Goal: Task Accomplishment & Management: Manage account settings

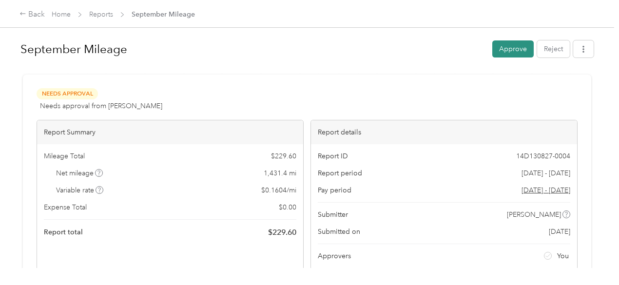
click at [512, 47] on button "Approve" at bounding box center [512, 48] width 41 height 17
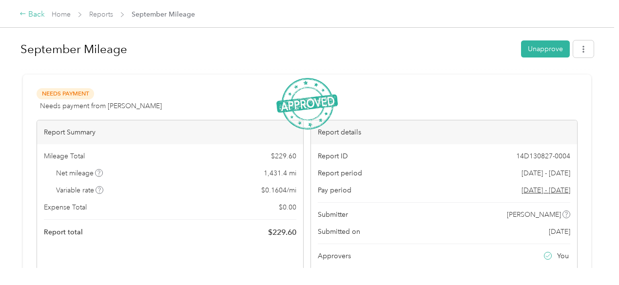
click at [27, 9] on div "Back" at bounding box center [31, 15] width 25 height 12
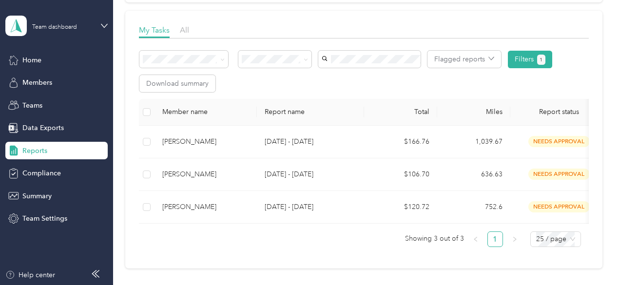
scroll to position [146, 0]
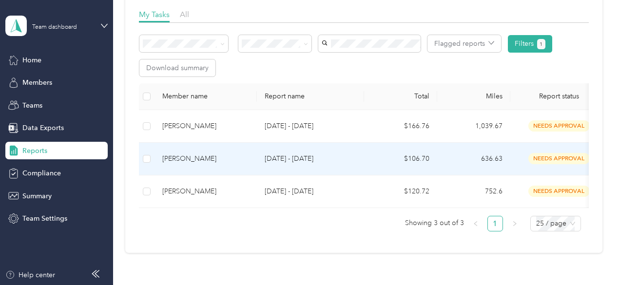
click at [367, 161] on td "$106.70" at bounding box center [400, 159] width 73 height 33
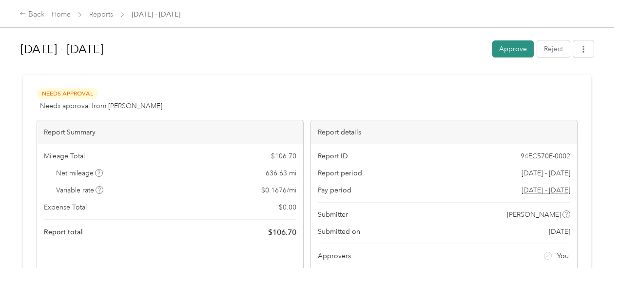
click at [519, 53] on button "Approve" at bounding box center [512, 48] width 41 height 17
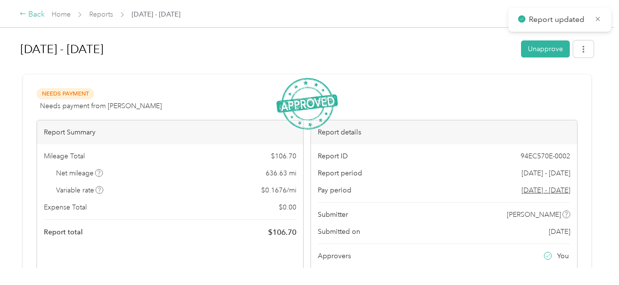
click at [23, 16] on icon at bounding box center [22, 13] width 7 height 7
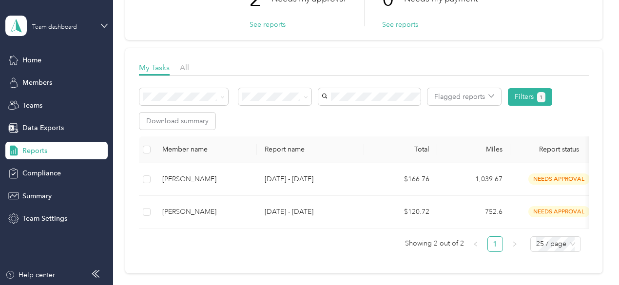
scroll to position [97, 0]
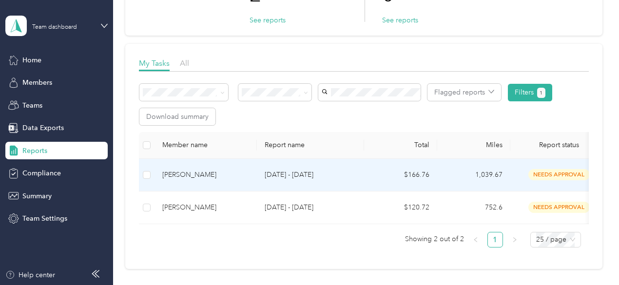
click at [340, 175] on p "[DATE] - [DATE]" at bounding box center [311, 175] width 92 height 11
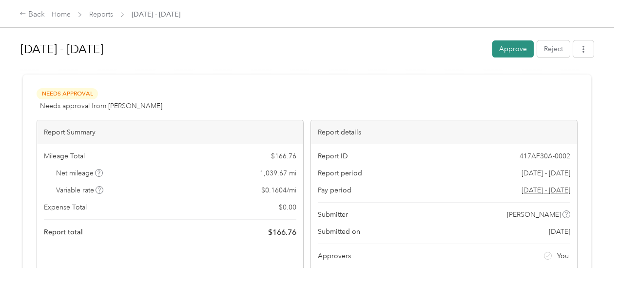
click at [507, 50] on button "Approve" at bounding box center [512, 48] width 41 height 17
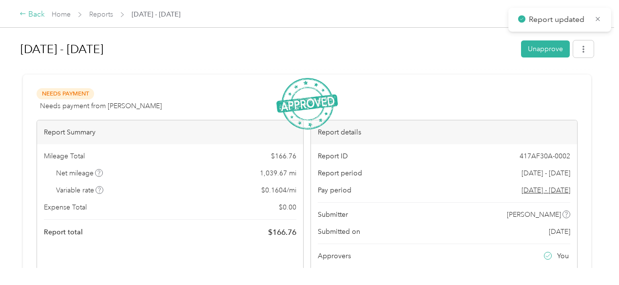
click at [35, 16] on div "Back" at bounding box center [31, 15] width 25 height 12
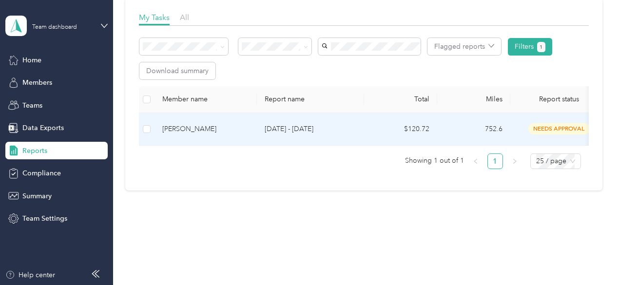
scroll to position [146, 0]
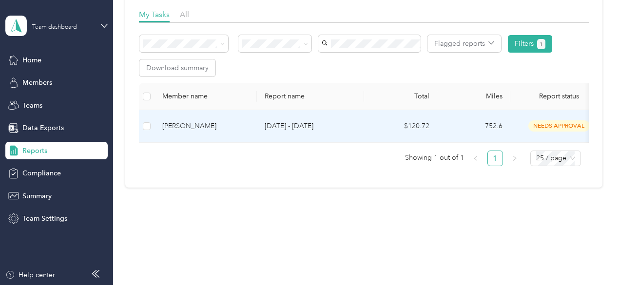
click at [310, 130] on p "[DATE] - [DATE]" at bounding box center [311, 126] width 92 height 11
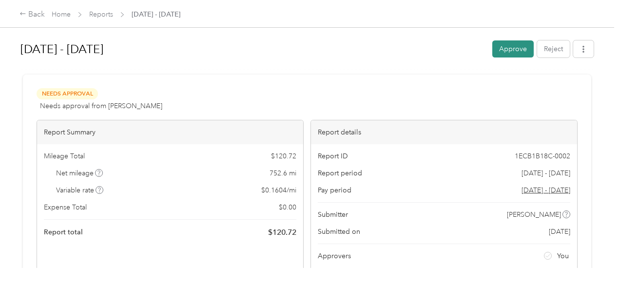
click at [516, 53] on button "Approve" at bounding box center [512, 48] width 41 height 17
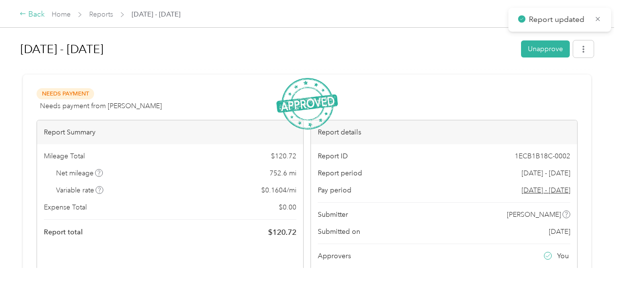
click at [33, 16] on div "Back" at bounding box center [31, 15] width 25 height 12
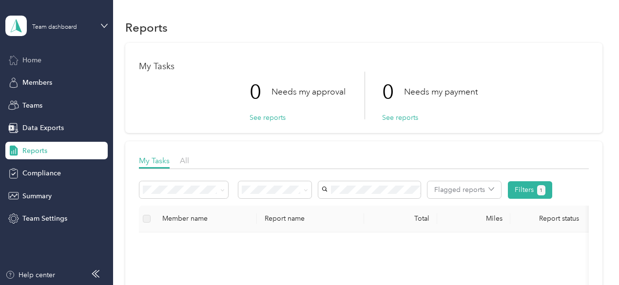
click at [35, 61] on span "Home" at bounding box center [31, 60] width 19 height 10
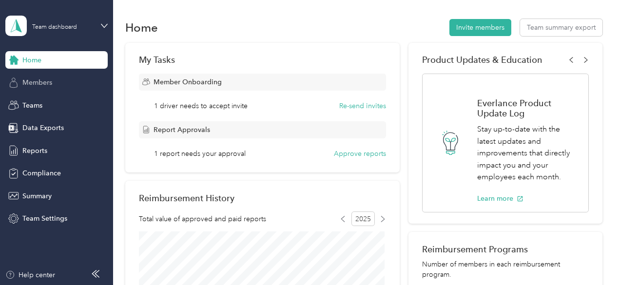
click at [44, 86] on span "Members" at bounding box center [37, 82] width 30 height 10
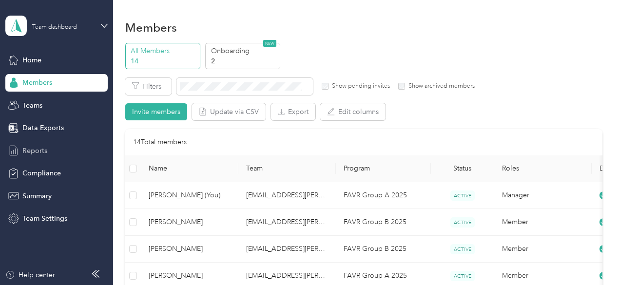
click at [36, 148] on span "Reports" at bounding box center [34, 151] width 25 height 10
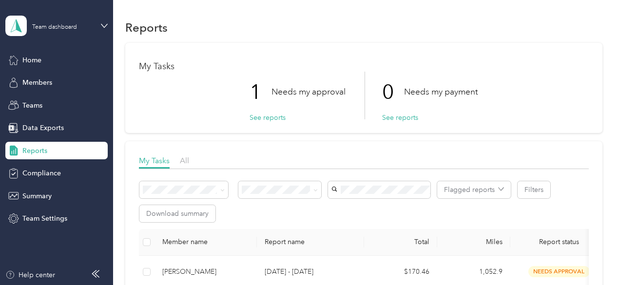
click at [281, 90] on p "Needs my approval" at bounding box center [308, 92] width 74 height 12
click at [271, 113] on button "See reports" at bounding box center [268, 118] width 36 height 10
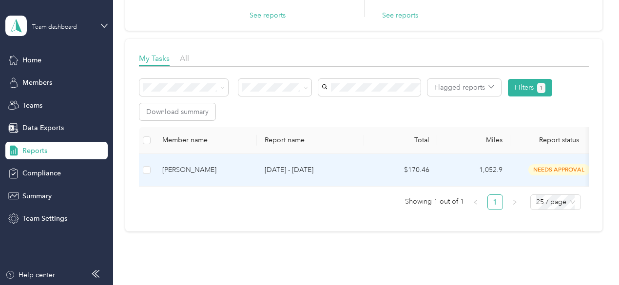
scroll to position [146, 0]
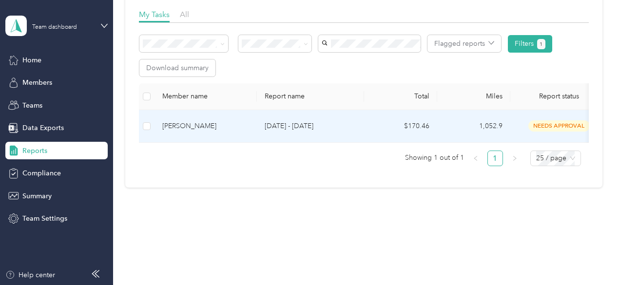
click at [319, 121] on p "[DATE] - [DATE]" at bounding box center [311, 126] width 92 height 11
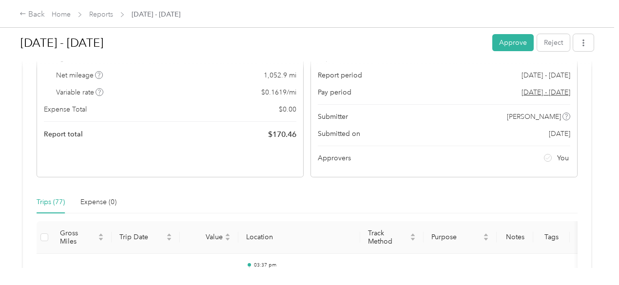
scroll to position [97, 0]
click at [515, 44] on button "Approve" at bounding box center [512, 42] width 41 height 17
click at [38, 16] on div "Back" at bounding box center [31, 15] width 25 height 12
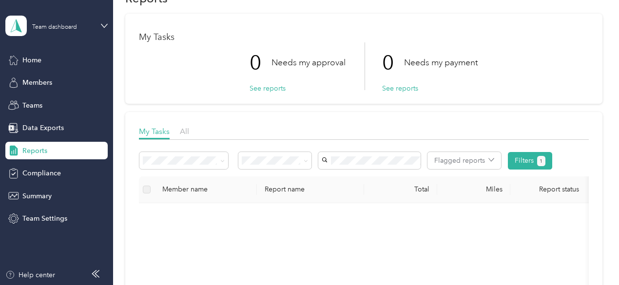
scroll to position [49, 0]
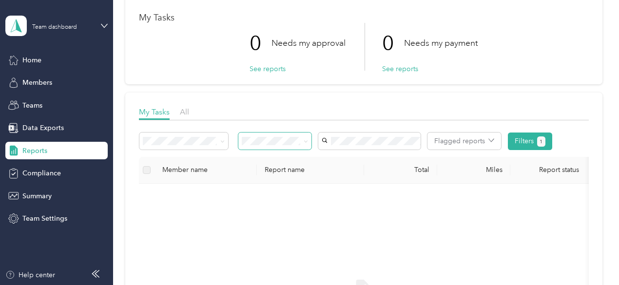
click at [304, 139] on icon at bounding box center [306, 141] width 4 height 4
click at [394, 83] on div "My Tasks 0 Needs my approval See reports 0 Needs my payment See reports" at bounding box center [363, 39] width 477 height 90
click at [47, 83] on span "Members" at bounding box center [37, 82] width 30 height 10
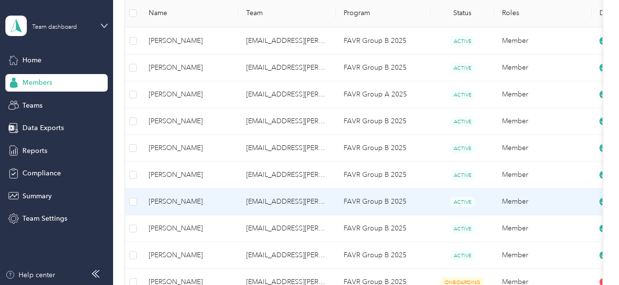
scroll to position [195, 0]
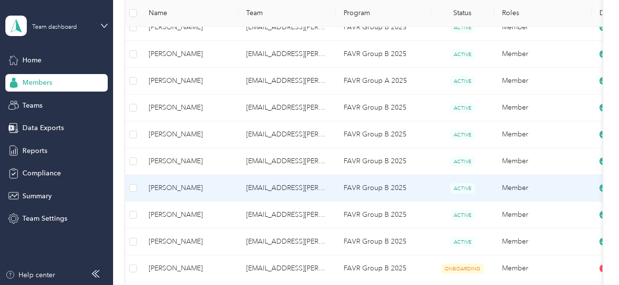
click at [224, 190] on span "[PERSON_NAME]" at bounding box center [190, 188] width 82 height 11
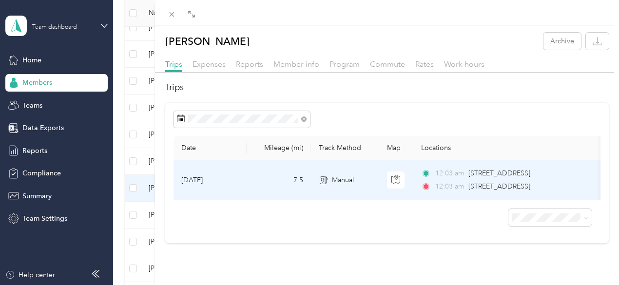
scroll to position [5, 0]
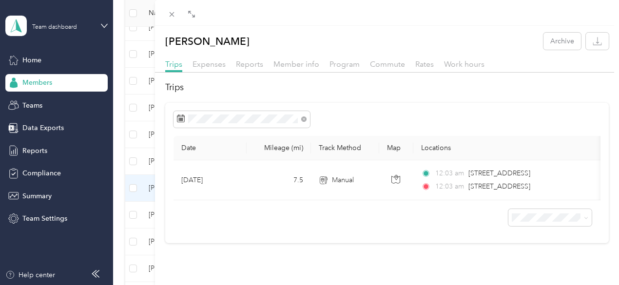
click at [226, 65] on div "Expenses" at bounding box center [209, 64] width 33 height 12
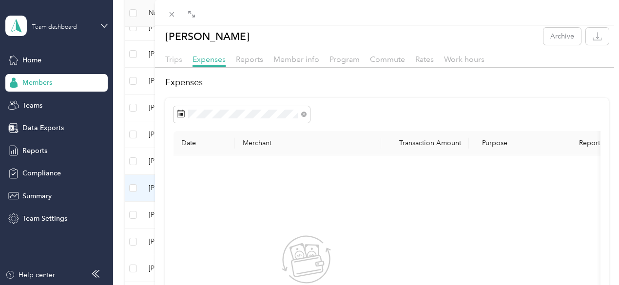
click at [182, 61] on span "Trips" at bounding box center [173, 59] width 17 height 9
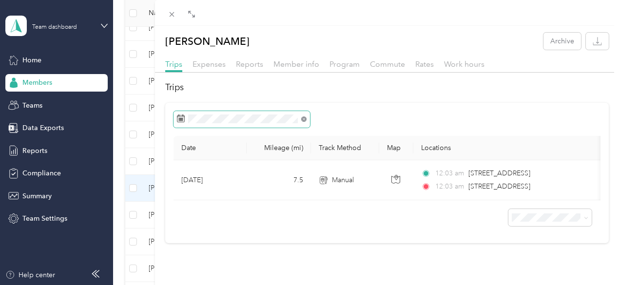
click at [307, 122] on icon at bounding box center [303, 118] width 5 height 5
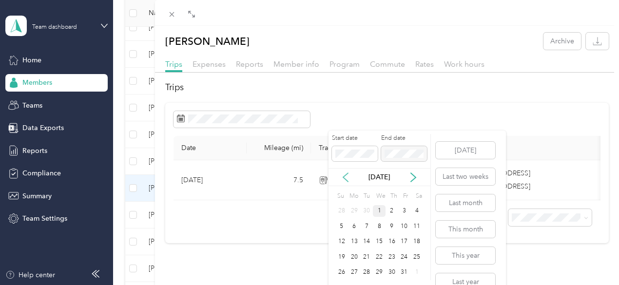
click at [346, 175] on icon at bounding box center [346, 178] width 10 height 10
click at [351, 208] on div "1" at bounding box center [354, 211] width 13 height 12
click at [367, 274] on div "30" at bounding box center [366, 273] width 13 height 12
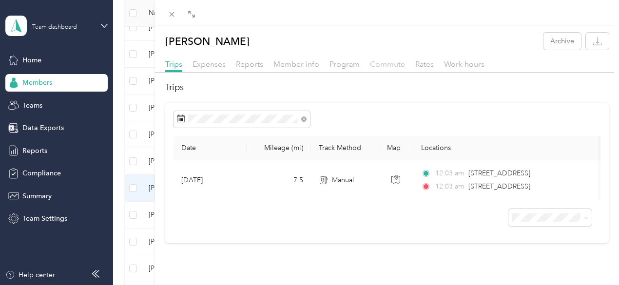
click at [405, 63] on span "Commute" at bounding box center [387, 63] width 35 height 9
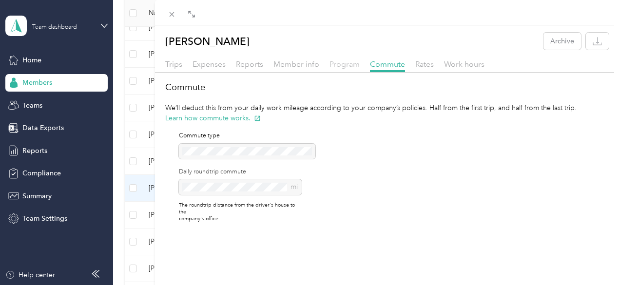
click at [360, 65] on span "Program" at bounding box center [344, 63] width 30 height 9
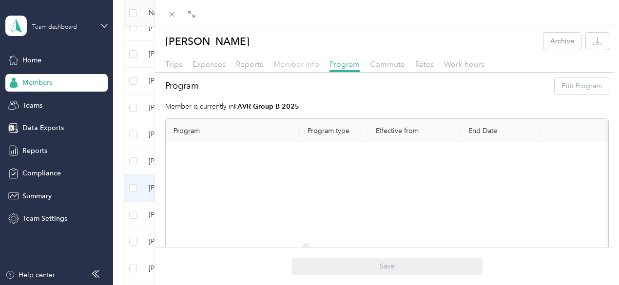
click at [319, 67] on span "Member info" at bounding box center [296, 63] width 46 height 9
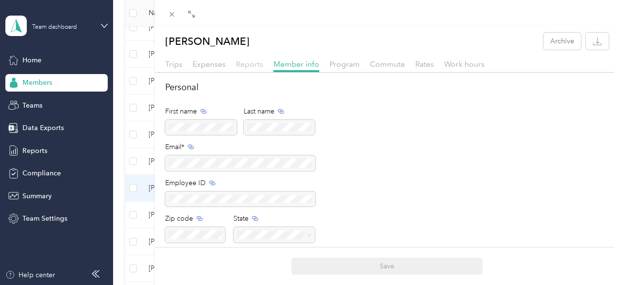
click at [263, 65] on span "Reports" at bounding box center [249, 63] width 27 height 9
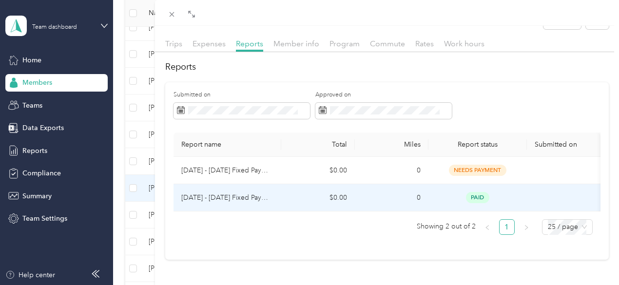
scroll to position [42, 0]
click at [273, 193] on p "[DATE] - [DATE] Fixed Payment" at bounding box center [227, 198] width 92 height 11
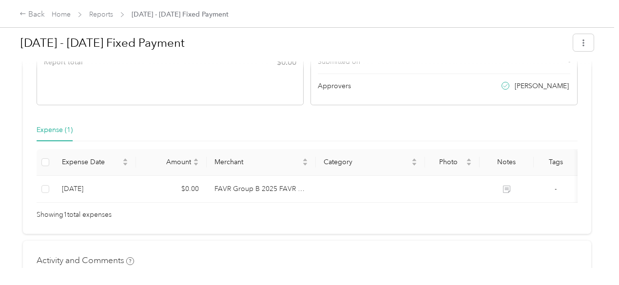
scroll to position [183, 0]
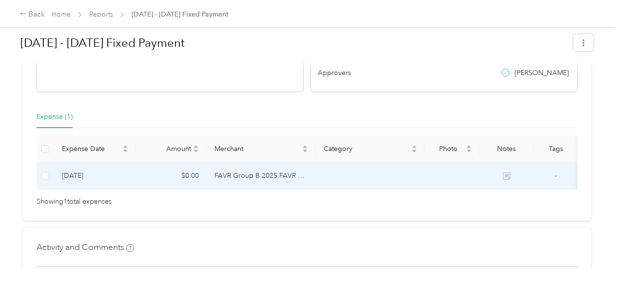
click at [220, 175] on td "FAVR Group B 2025 FAVR program" at bounding box center [261, 176] width 109 height 27
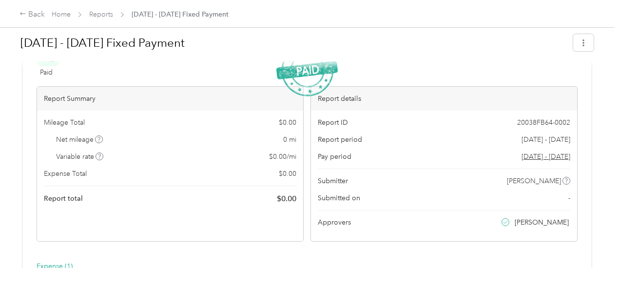
scroll to position [49, 0]
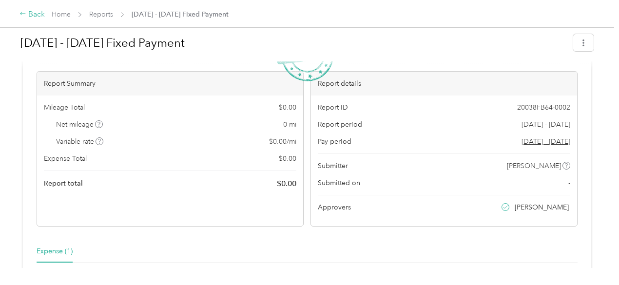
click at [31, 14] on div "Back" at bounding box center [31, 15] width 25 height 12
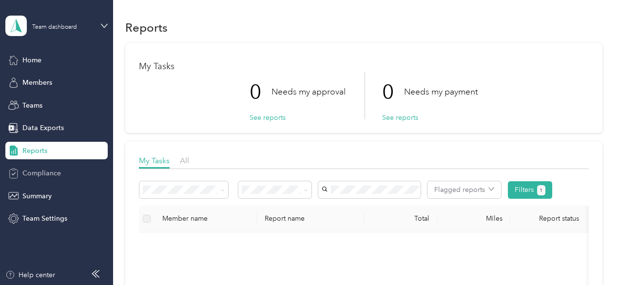
click at [39, 167] on div "Compliance" at bounding box center [56, 174] width 102 height 18
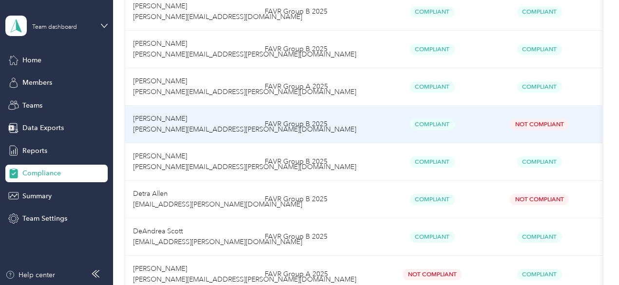
scroll to position [439, 0]
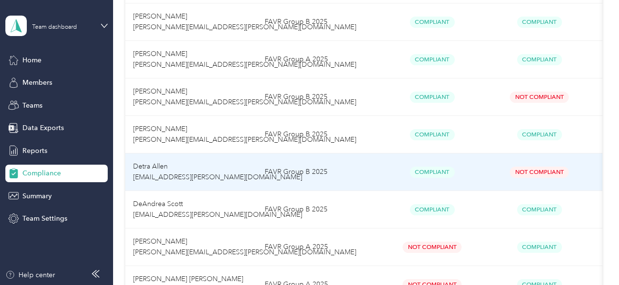
click at [539, 170] on span "Not Compliant" at bounding box center [539, 172] width 59 height 11
click at [191, 171] on td "Detra Allen detra.thomas@optioncare.com" at bounding box center [191, 173] width 132 height 38
click at [392, 171] on div "Compliant" at bounding box center [432, 172] width 92 height 11
click at [312, 170] on td "FAVR Group B 2025" at bounding box center [318, 173] width 122 height 38
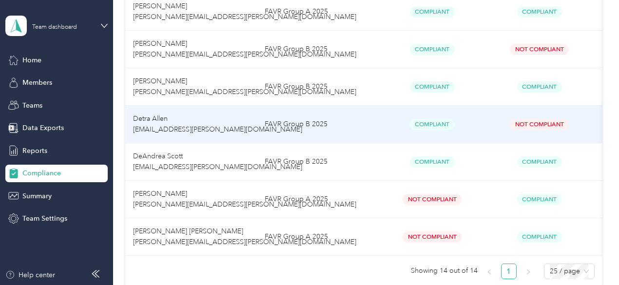
scroll to position [487, 0]
click at [211, 121] on td "Detra Allen detra.thomas@optioncare.com" at bounding box center [191, 124] width 132 height 38
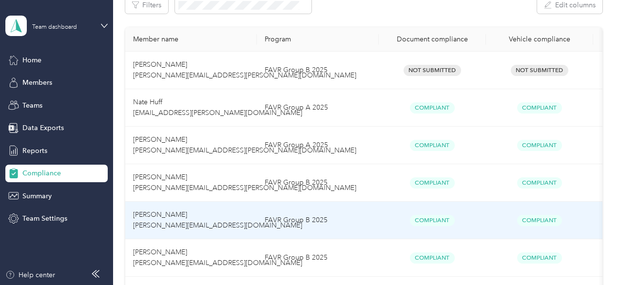
scroll to position [0, 0]
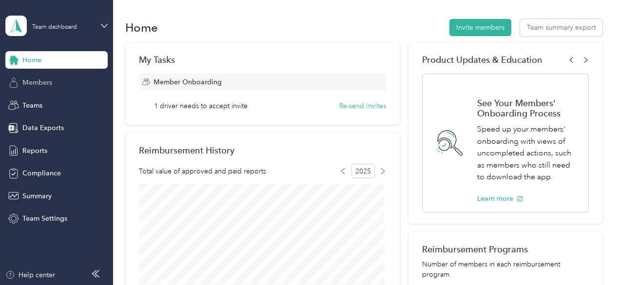
click at [52, 85] on div "Members" at bounding box center [56, 83] width 102 height 18
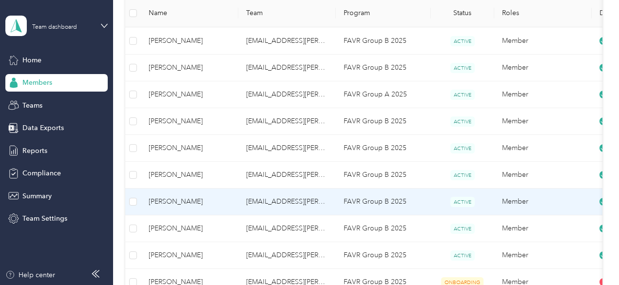
scroll to position [244, 0]
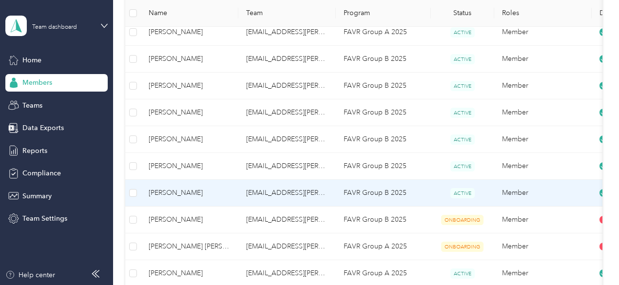
click at [279, 194] on td "[EMAIL_ADDRESS][PERSON_NAME][DOMAIN_NAME]" at bounding box center [286, 193] width 97 height 27
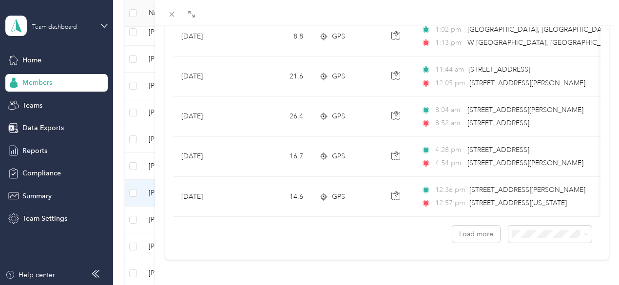
scroll to position [963, 0]
click at [176, 14] on icon at bounding box center [172, 14] width 8 height 8
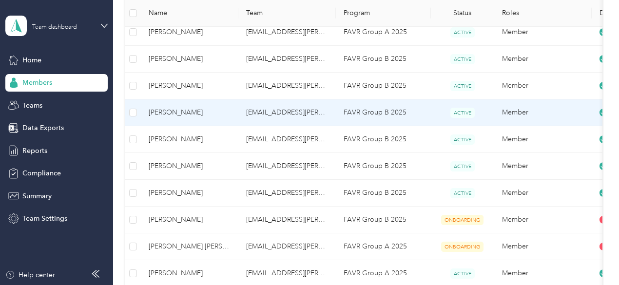
scroll to position [195, 0]
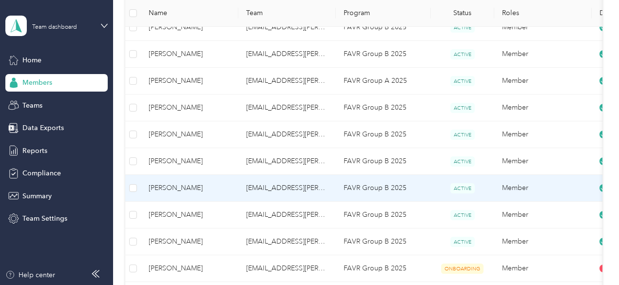
click at [294, 187] on td "[EMAIL_ADDRESS][PERSON_NAME][DOMAIN_NAME]" at bounding box center [286, 188] width 97 height 27
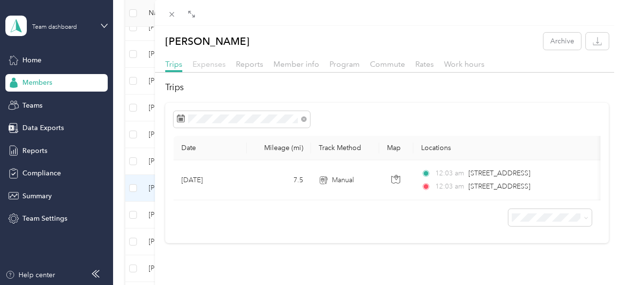
click at [226, 59] on span "Expenses" at bounding box center [209, 63] width 33 height 9
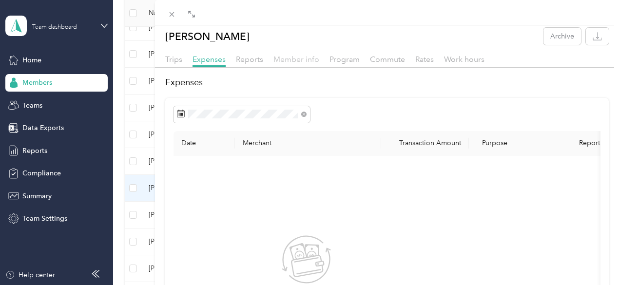
click at [319, 62] on span "Member info" at bounding box center [296, 59] width 46 height 9
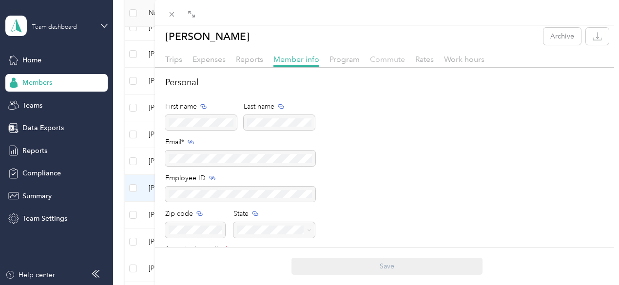
click at [405, 56] on span "Commute" at bounding box center [387, 59] width 35 height 9
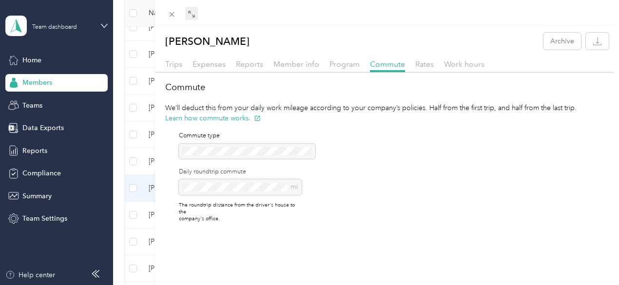
click at [195, 16] on icon at bounding box center [192, 14] width 8 height 8
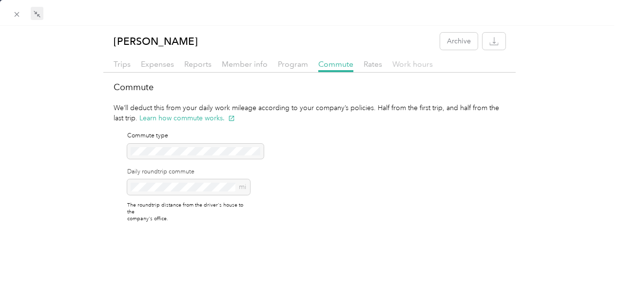
click at [407, 62] on span "Work hours" at bounding box center [412, 63] width 40 height 9
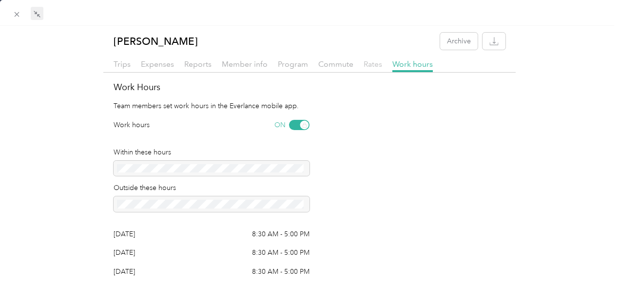
click at [367, 67] on span "Rates" at bounding box center [373, 63] width 19 height 9
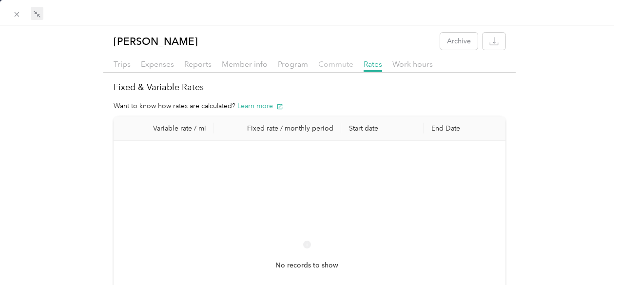
click at [333, 61] on span "Commute" at bounding box center [335, 63] width 35 height 9
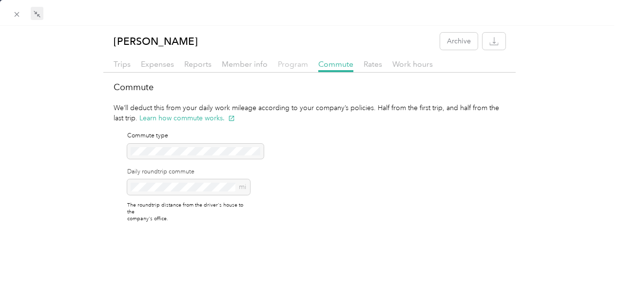
click at [298, 67] on span "Program" at bounding box center [293, 63] width 30 height 9
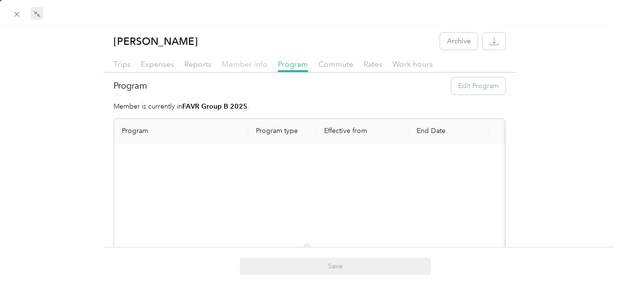
click at [260, 64] on span "Member info" at bounding box center [245, 63] width 46 height 9
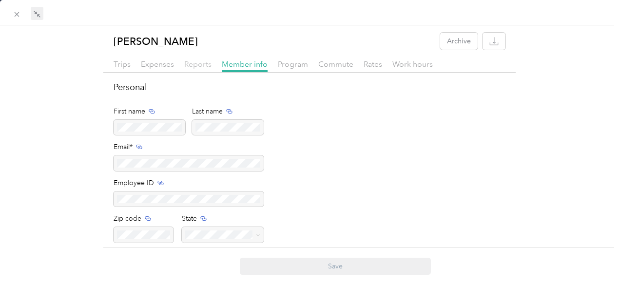
click at [189, 63] on span "Reports" at bounding box center [197, 63] width 27 height 9
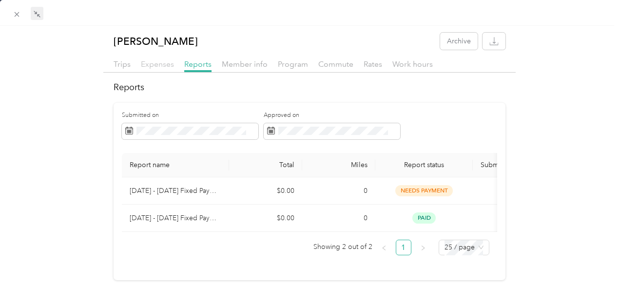
click at [152, 67] on span "Expenses" at bounding box center [157, 63] width 33 height 9
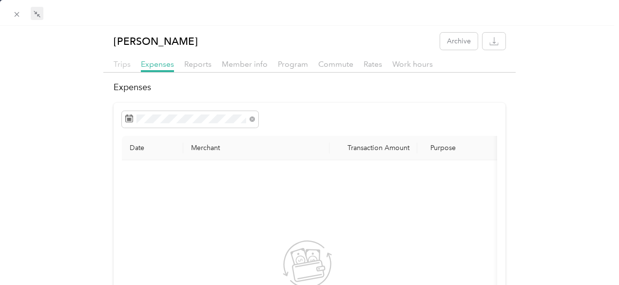
click at [115, 65] on span "Trips" at bounding box center [122, 63] width 17 height 9
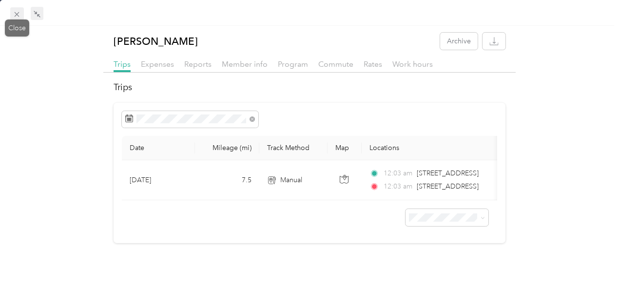
click at [12, 15] on span at bounding box center [17, 14] width 14 height 14
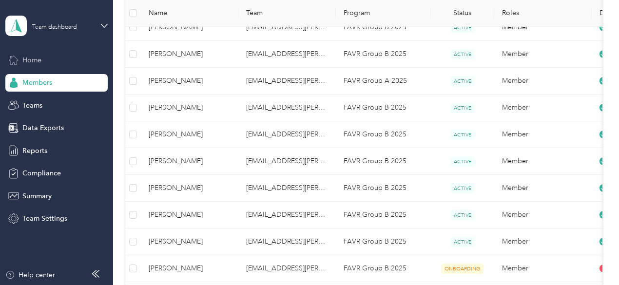
click at [33, 60] on span "Home" at bounding box center [31, 60] width 19 height 10
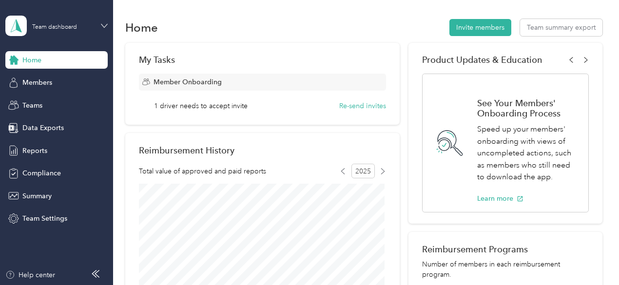
click at [101, 28] on icon at bounding box center [104, 25] width 7 height 7
click at [62, 98] on div "Personal dashboard" at bounding box center [44, 102] width 61 height 10
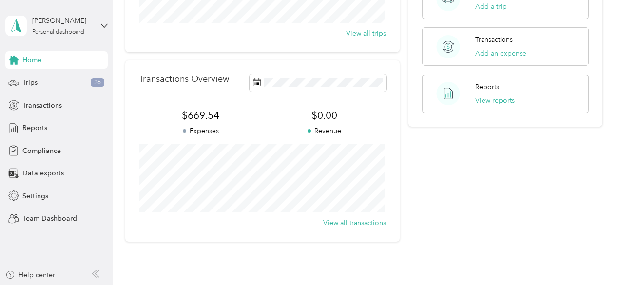
scroll to position [195, 0]
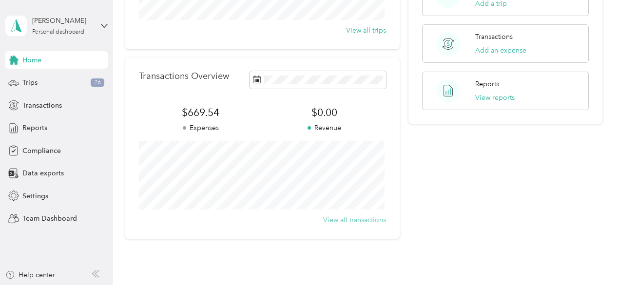
click at [357, 219] on button "View all transactions" at bounding box center [354, 220] width 63 height 10
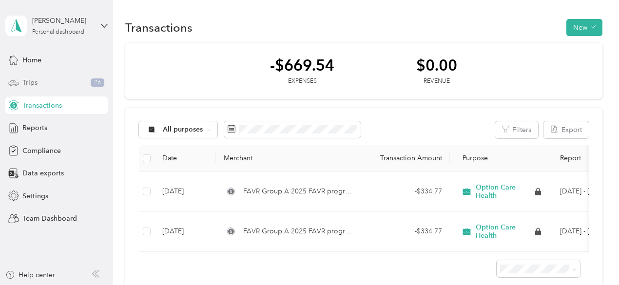
click at [36, 88] on div "Trips 26" at bounding box center [56, 83] width 102 height 18
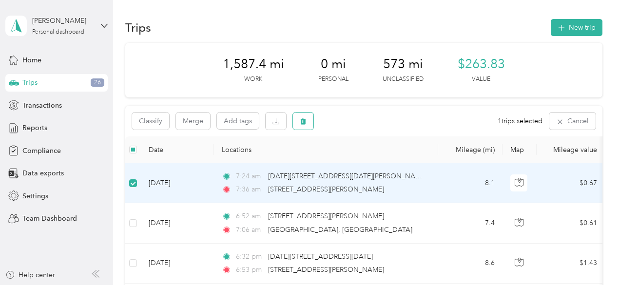
click at [307, 119] on button "button" at bounding box center [303, 121] width 20 height 17
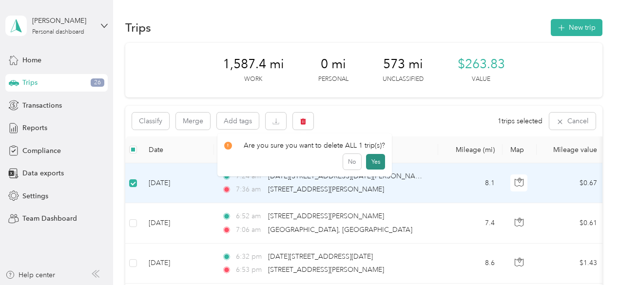
click at [379, 163] on button "Yes" at bounding box center [375, 162] width 19 height 16
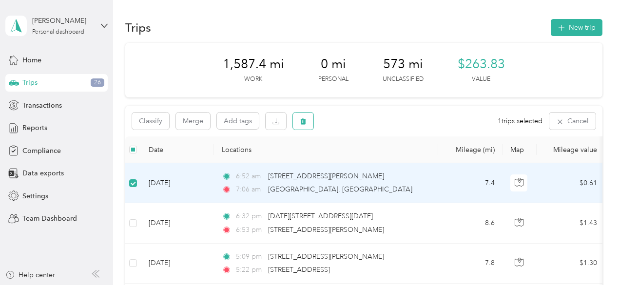
click at [304, 124] on icon "button" at bounding box center [303, 121] width 6 height 6
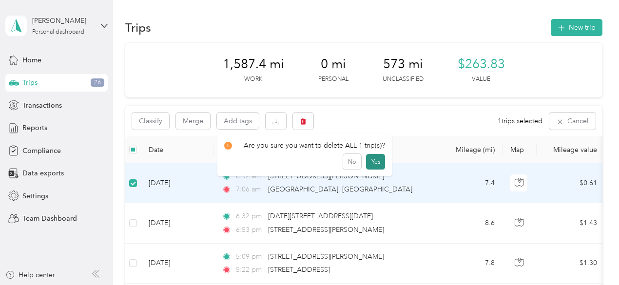
click at [380, 160] on button "Yes" at bounding box center [375, 162] width 19 height 16
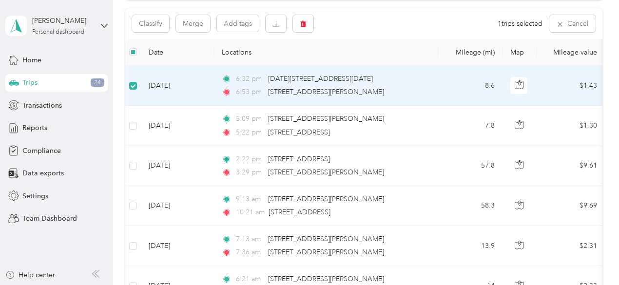
scroll to position [96, 0]
click at [306, 30] on button "button" at bounding box center [303, 24] width 20 height 17
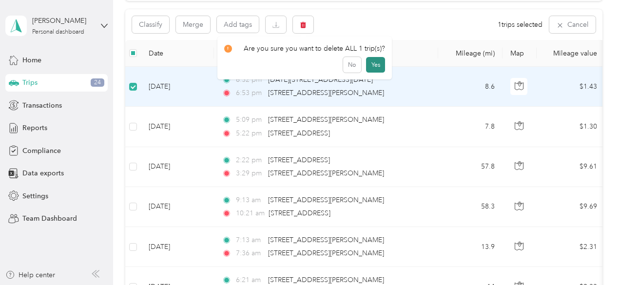
click at [371, 62] on button "Yes" at bounding box center [375, 65] width 19 height 16
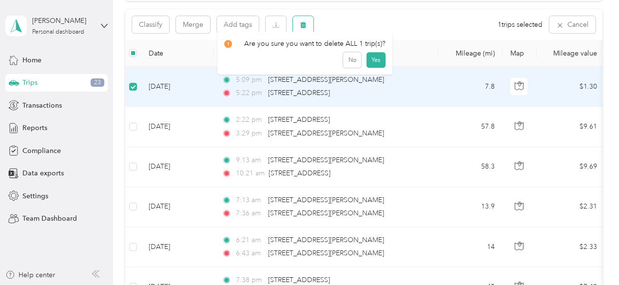
click at [305, 23] on icon "button" at bounding box center [303, 25] width 6 height 6
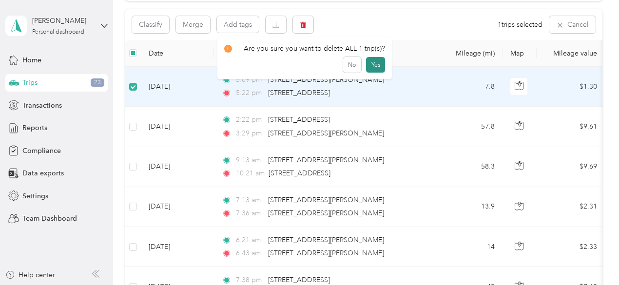
click at [376, 64] on button "Yes" at bounding box center [375, 65] width 19 height 16
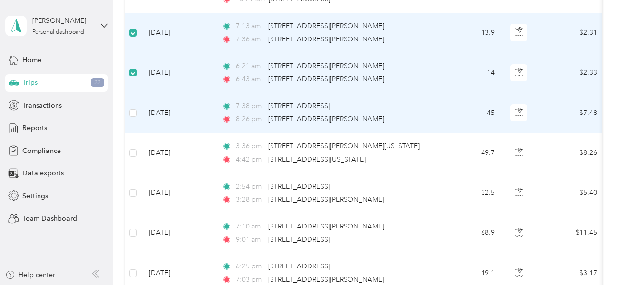
scroll to position [243, 0]
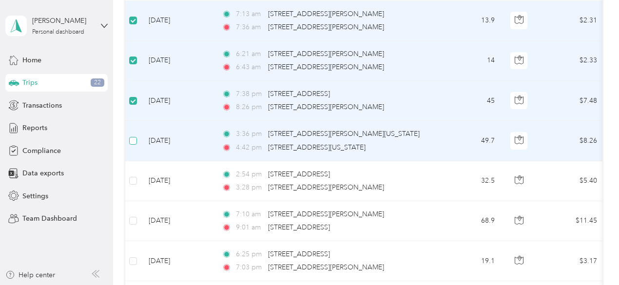
click at [133, 144] on label at bounding box center [133, 140] width 8 height 11
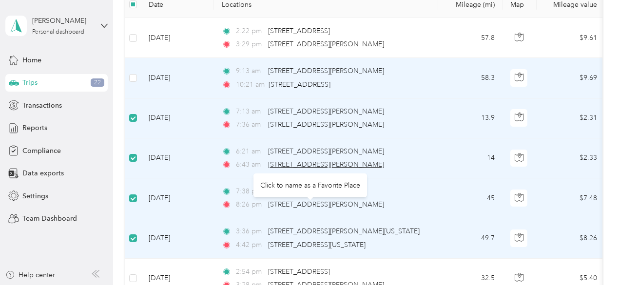
scroll to position [0, 0]
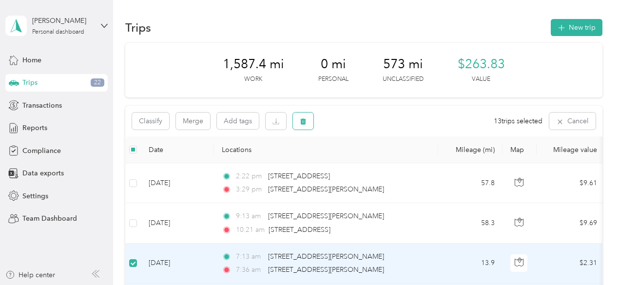
click at [304, 117] on span "button" at bounding box center [303, 121] width 7 height 8
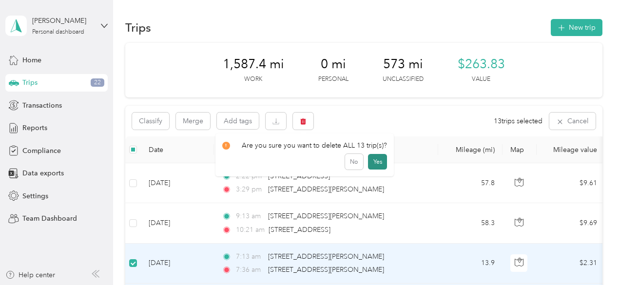
click at [372, 160] on button "Yes" at bounding box center [377, 162] width 19 height 16
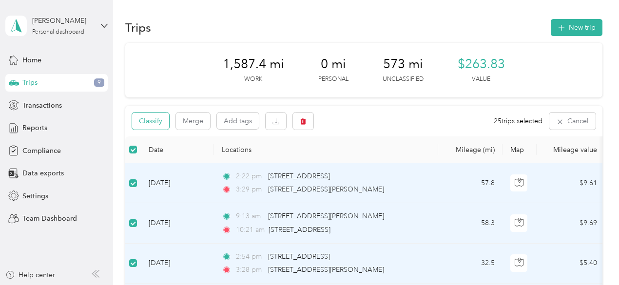
click at [161, 122] on button "Classify" at bounding box center [150, 121] width 37 height 17
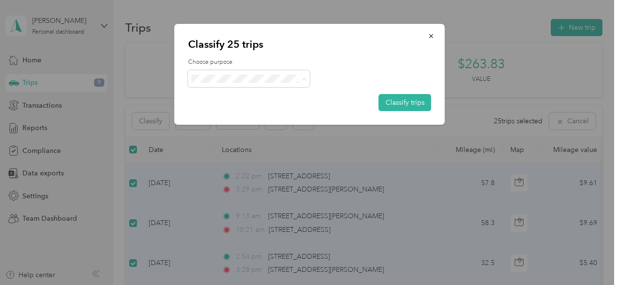
click at [258, 97] on span "Option Care Health" at bounding box center [257, 97] width 91 height 10
click at [419, 98] on button "Classify trips" at bounding box center [405, 102] width 53 height 17
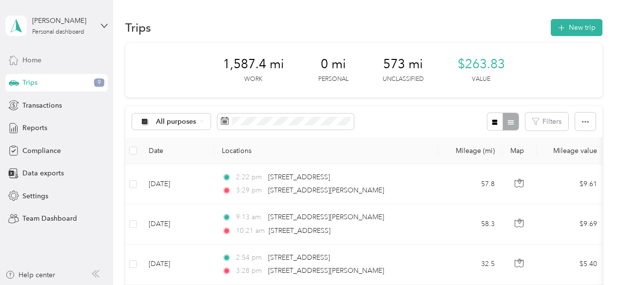
click at [34, 59] on span "Home" at bounding box center [31, 60] width 19 height 10
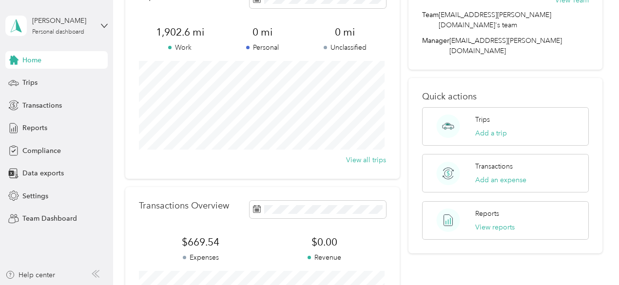
scroll to position [103, 0]
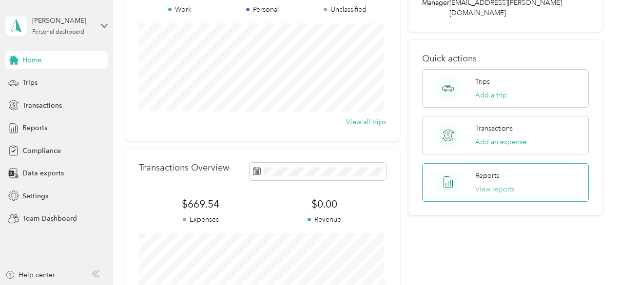
click at [493, 184] on button "View reports" at bounding box center [494, 189] width 39 height 10
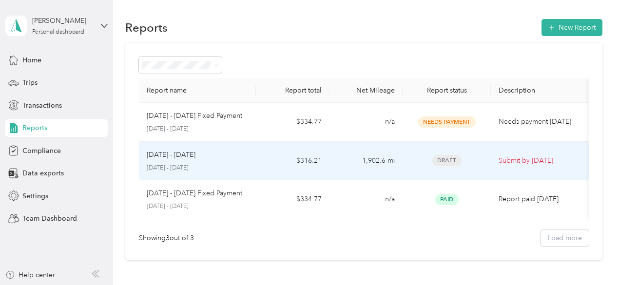
click at [516, 158] on p "Submit by [DATE]" at bounding box center [540, 160] width 82 height 11
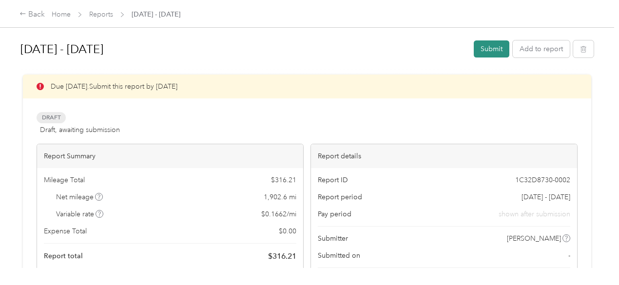
click at [488, 52] on button "Submit" at bounding box center [492, 48] width 36 height 17
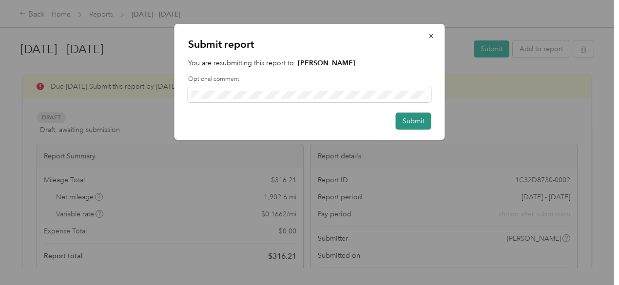
click at [412, 122] on button "Submit" at bounding box center [414, 121] width 36 height 17
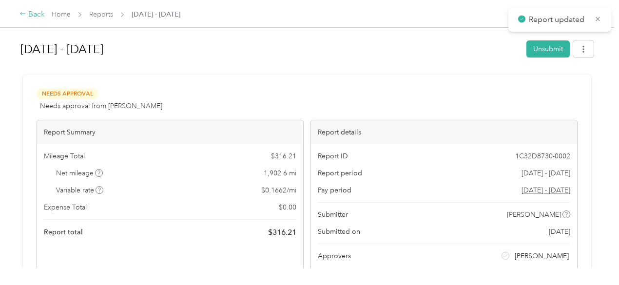
click at [38, 14] on div "Back" at bounding box center [31, 15] width 25 height 12
